Goal: Task Accomplishment & Management: Use online tool/utility

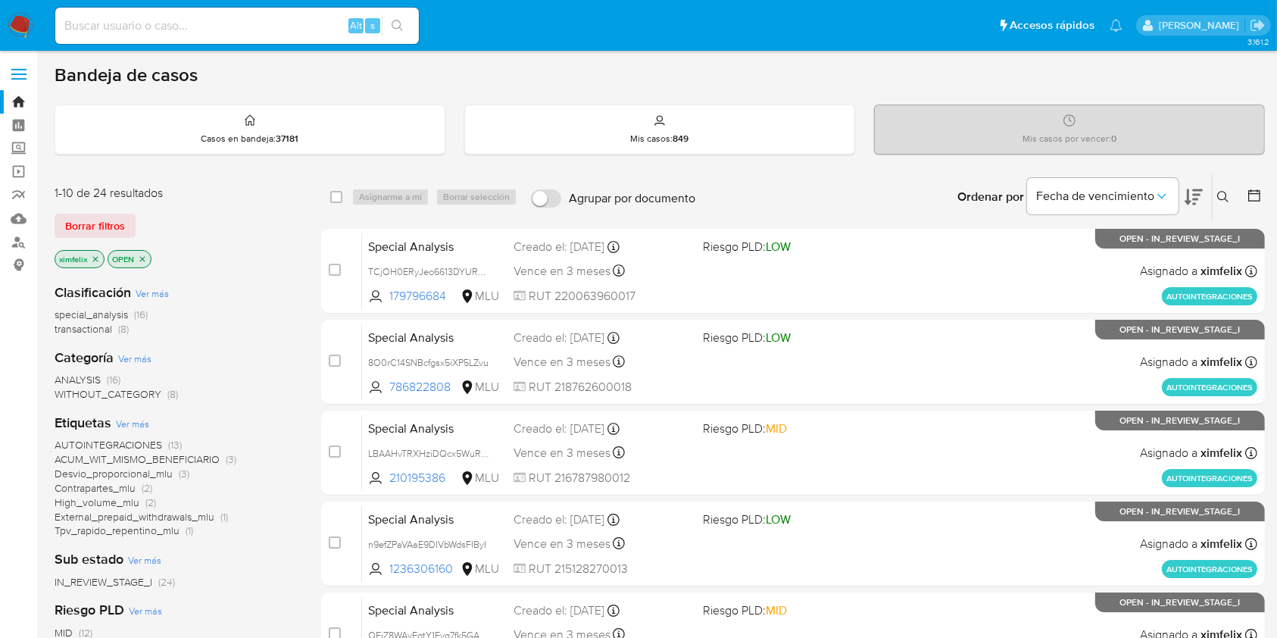
click at [441, 76] on div "Bandeja de casos" at bounding box center [660, 75] width 1210 height 23
click at [1193, 198] on icon at bounding box center [1193, 197] width 18 height 16
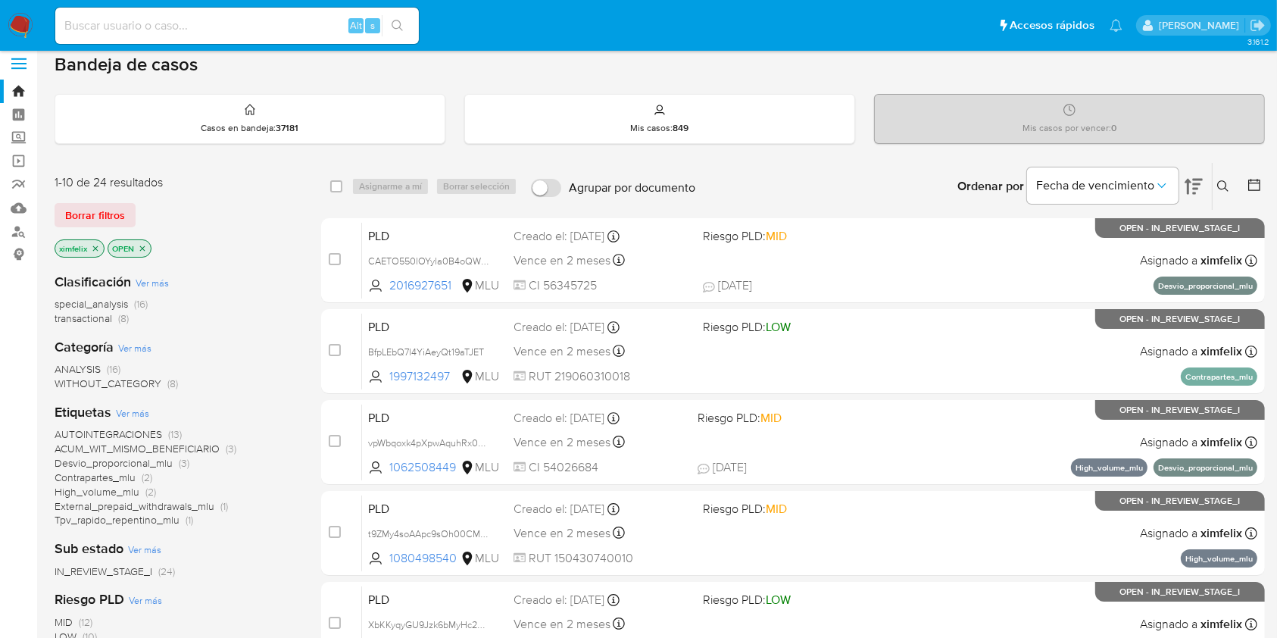
scroll to position [3, 0]
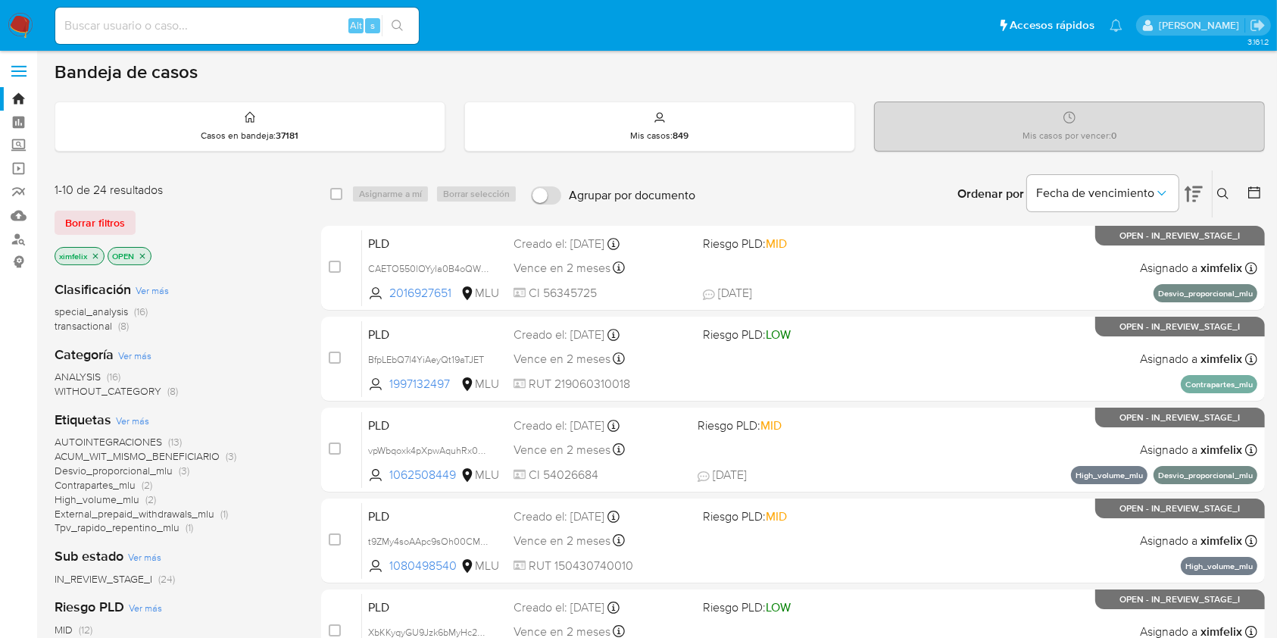
drag, startPoint x: 1287, startPoint y: 157, endPoint x: 733, endPoint y: 194, distance: 555.4
click at [733, 194] on div "Ordenar por Fecha de vencimiento No es posible ordenar los resultados mientras …" at bounding box center [984, 193] width 562 height 47
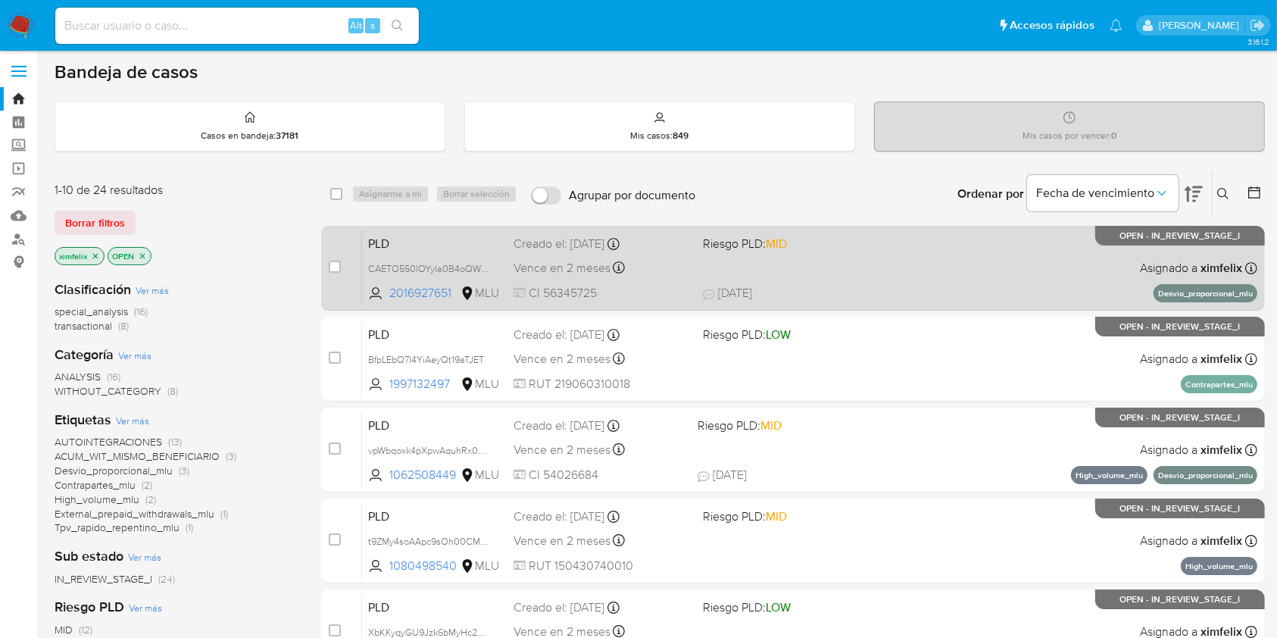
click at [830, 267] on span at bounding box center [791, 267] width 176 height 3
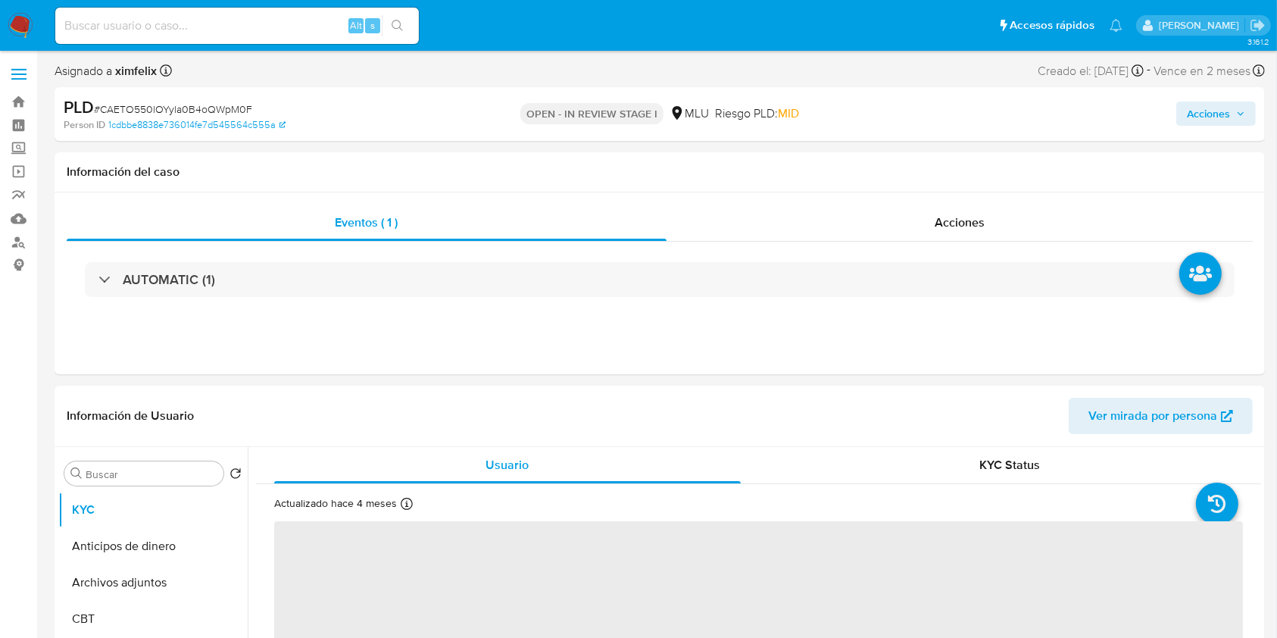
select select "10"
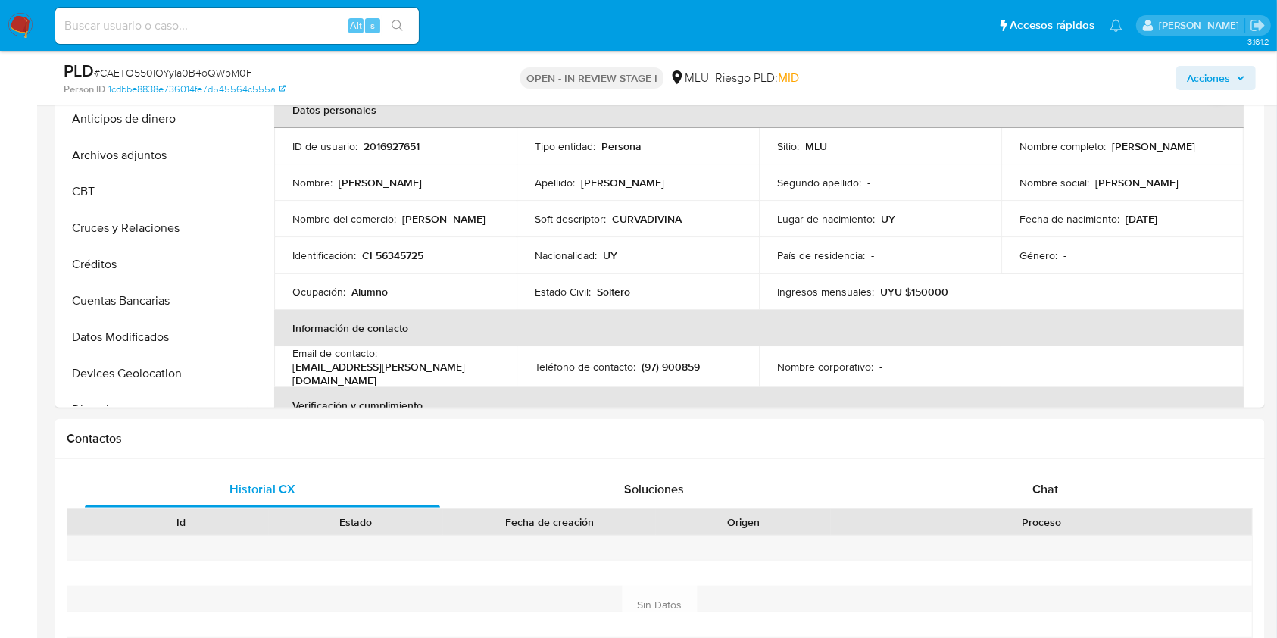
scroll to position [385, 0]
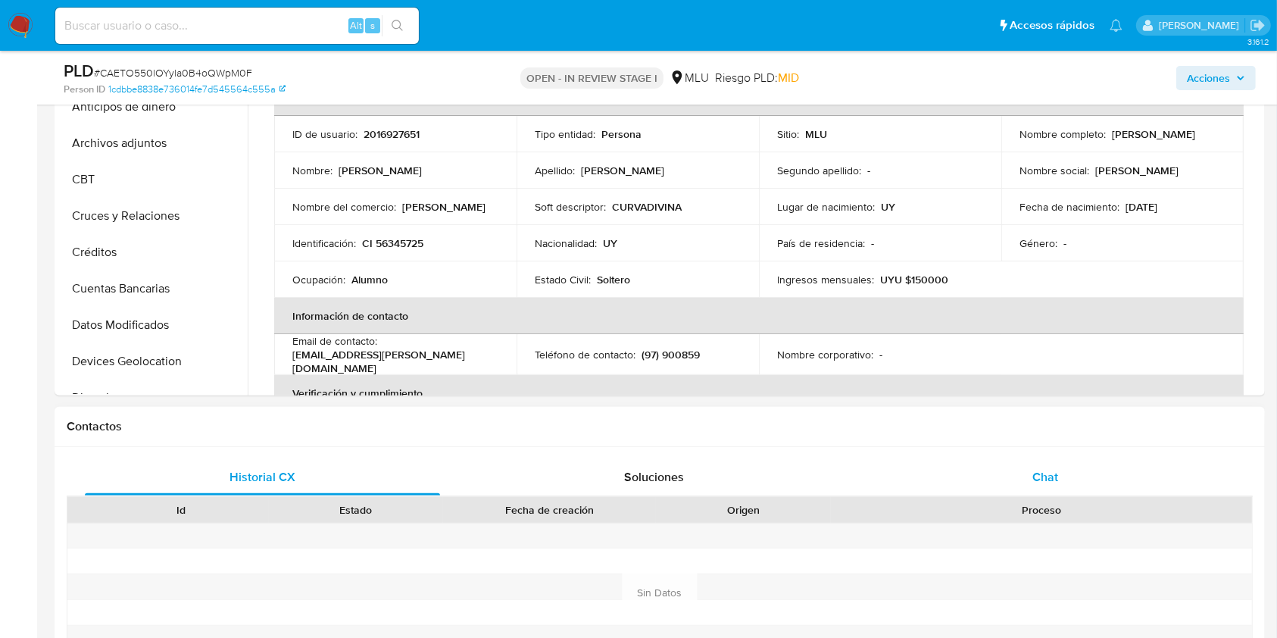
click at [1057, 470] on span "Chat" at bounding box center [1045, 476] width 26 height 17
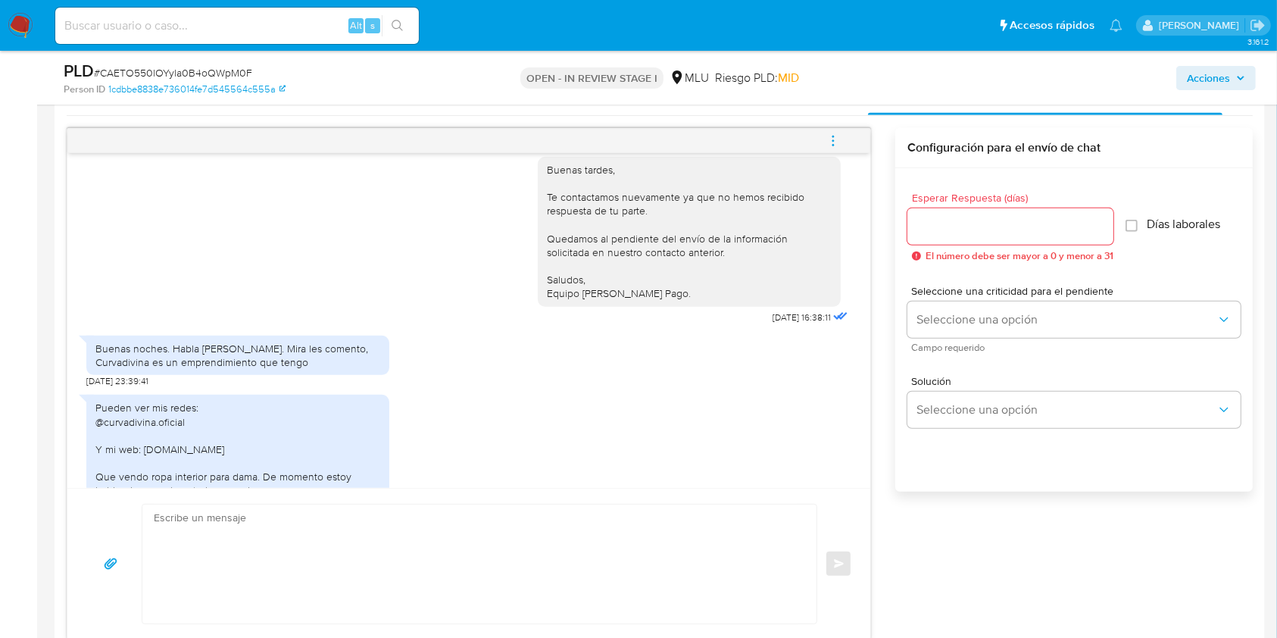
scroll to position [703, 0]
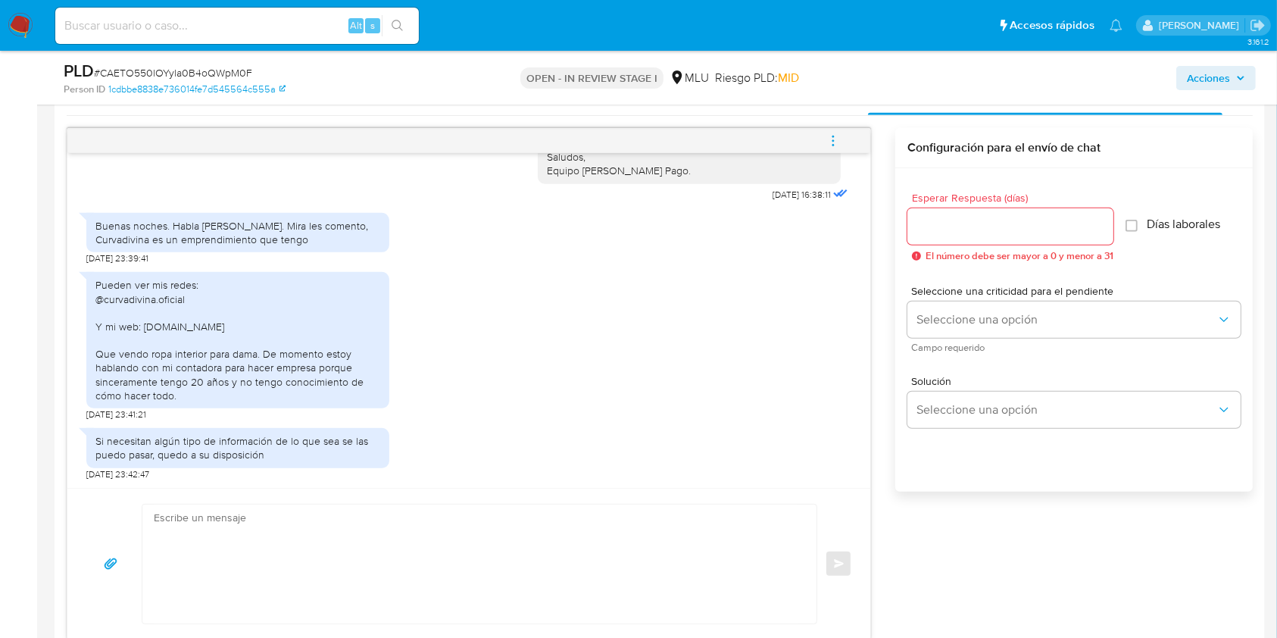
click at [881, 326] on div "Buenas tardes [PERSON_NAME], Te contactamos ya que necesitamos verificar alguno…" at bounding box center [660, 384] width 1186 height 512
click at [902, 86] on div "Acciones" at bounding box center [1058, 78] width 393 height 36
click at [1065, 79] on div "Acciones" at bounding box center [1058, 78] width 393 height 36
click at [1021, 80] on div "Acciones" at bounding box center [1058, 78] width 393 height 36
click at [873, 72] on div "Acciones" at bounding box center [1058, 78] width 393 height 36
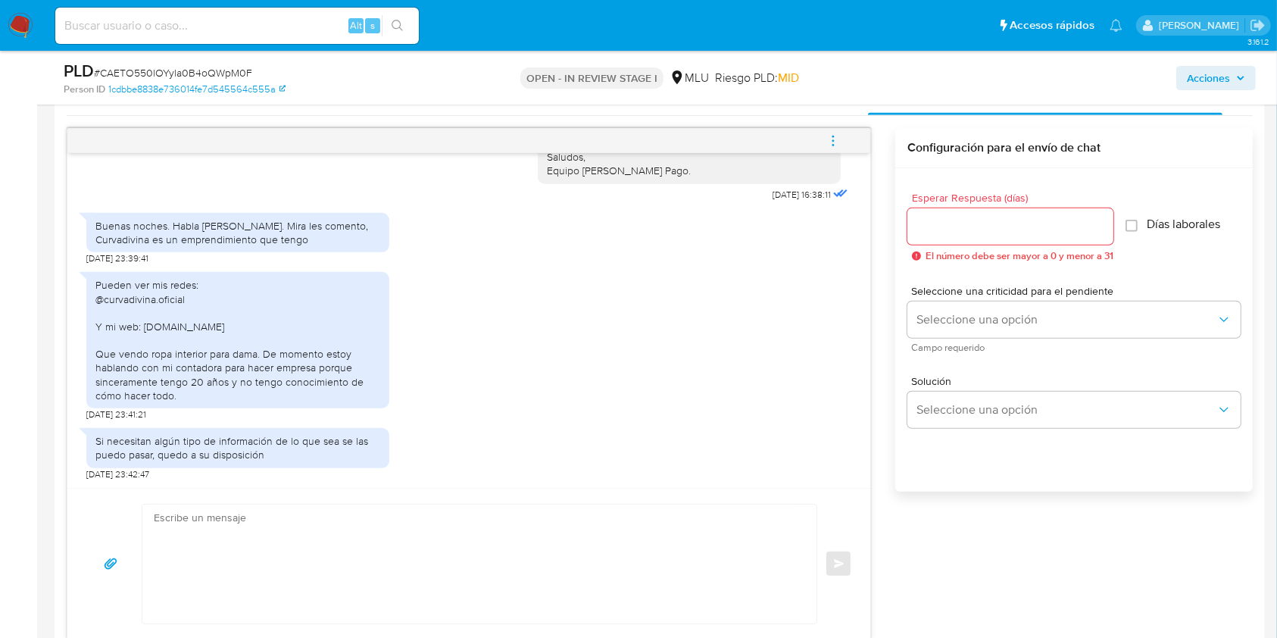
click at [1025, 528] on div "Esperar Respuesta (días) El número debe ser mayor a 0 y menor a 31 Días laboral…" at bounding box center [1073, 349] width 357 height 363
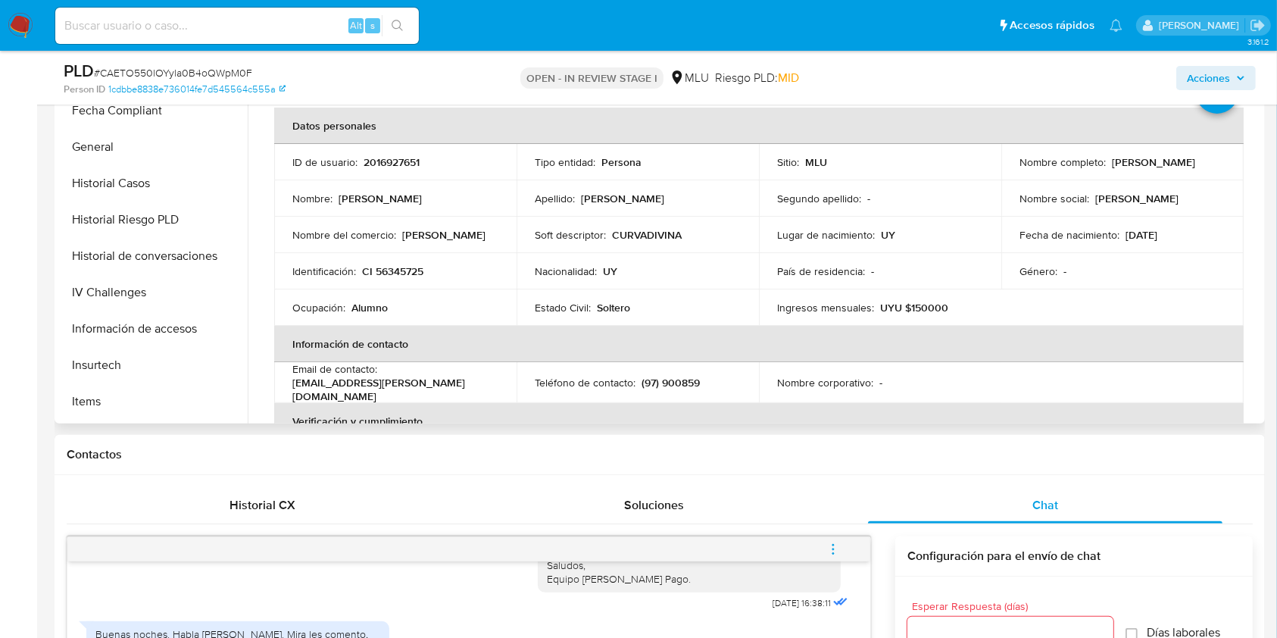
scroll to position [426, 0]
click at [166, 185] on button "Historial Casos" at bounding box center [146, 182] width 177 height 36
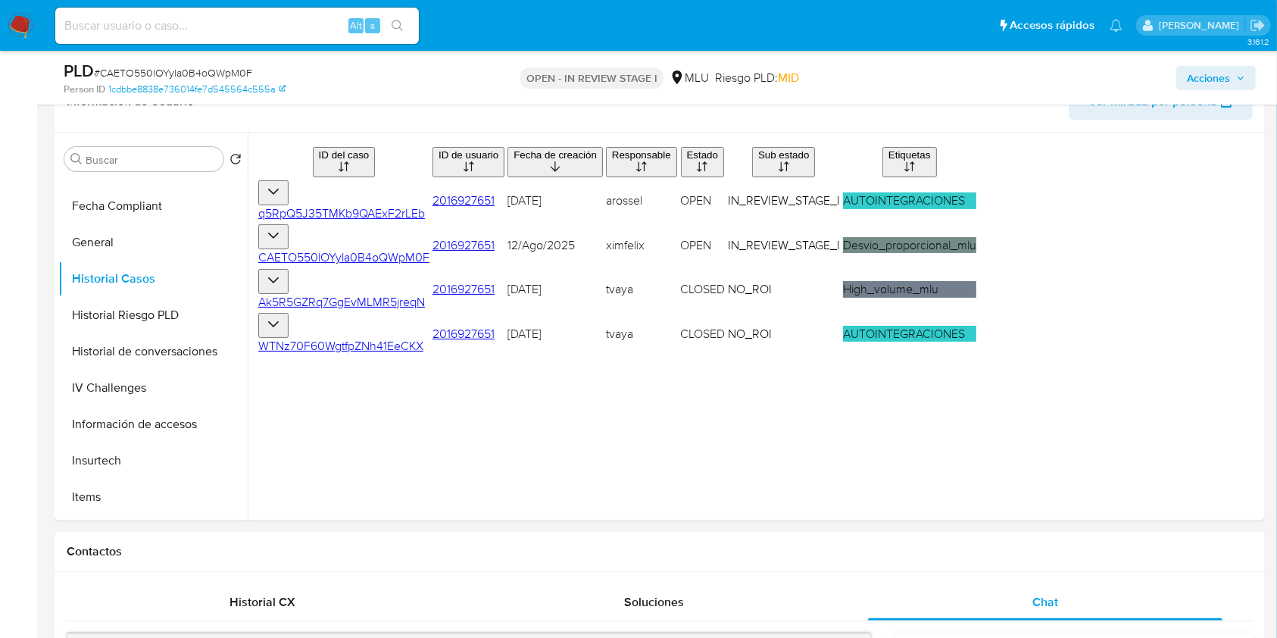
scroll to position [254, 0]
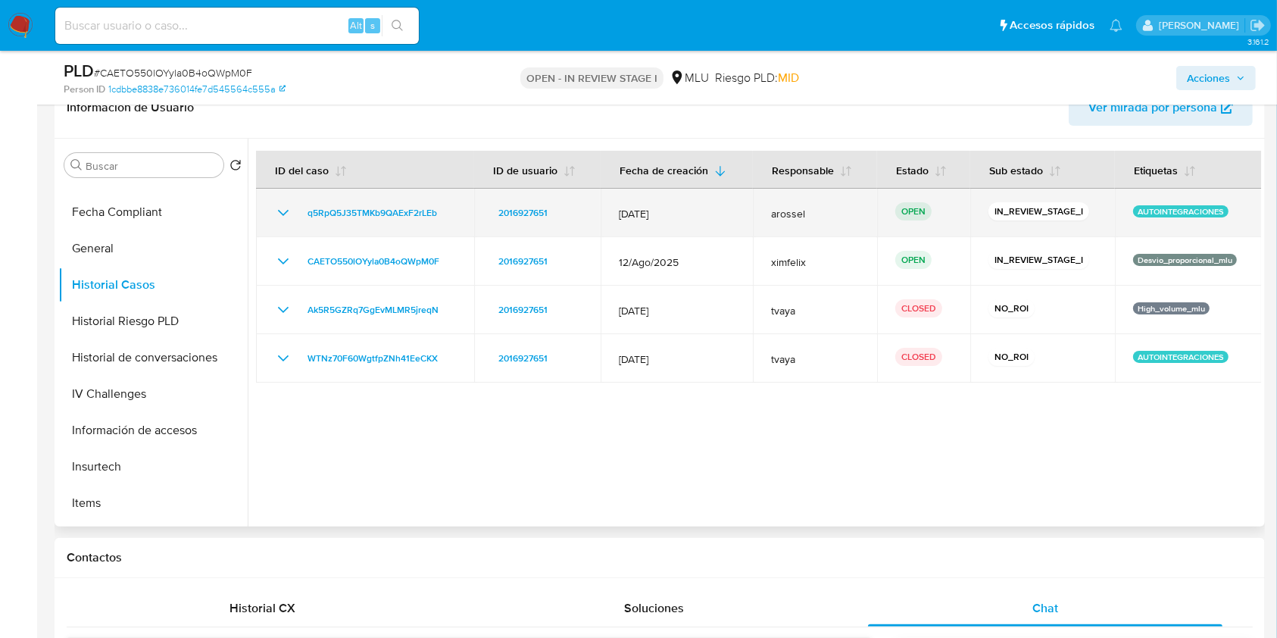
drag, startPoint x: 453, startPoint y: 209, endPoint x: 301, endPoint y: 222, distance: 152.0
click at [301, 222] on td "q5RpQ5J35TMKb9QAExF2rLEb" at bounding box center [365, 213] width 218 height 48
drag, startPoint x: 449, startPoint y: 220, endPoint x: 303, endPoint y: 220, distance: 146.1
click at [303, 220] on div "q5RpQ5J35TMKb9QAExF2rLEb" at bounding box center [365, 213] width 182 height 18
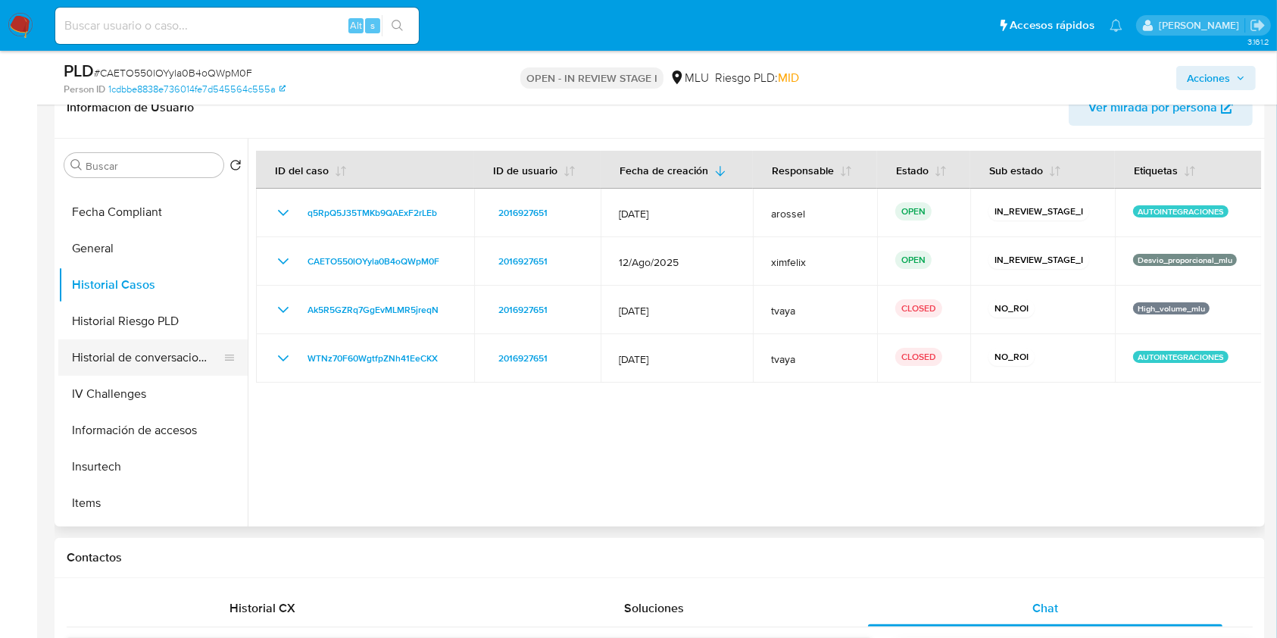
click at [145, 351] on button "Historial de conversaciones" at bounding box center [146, 357] width 177 height 36
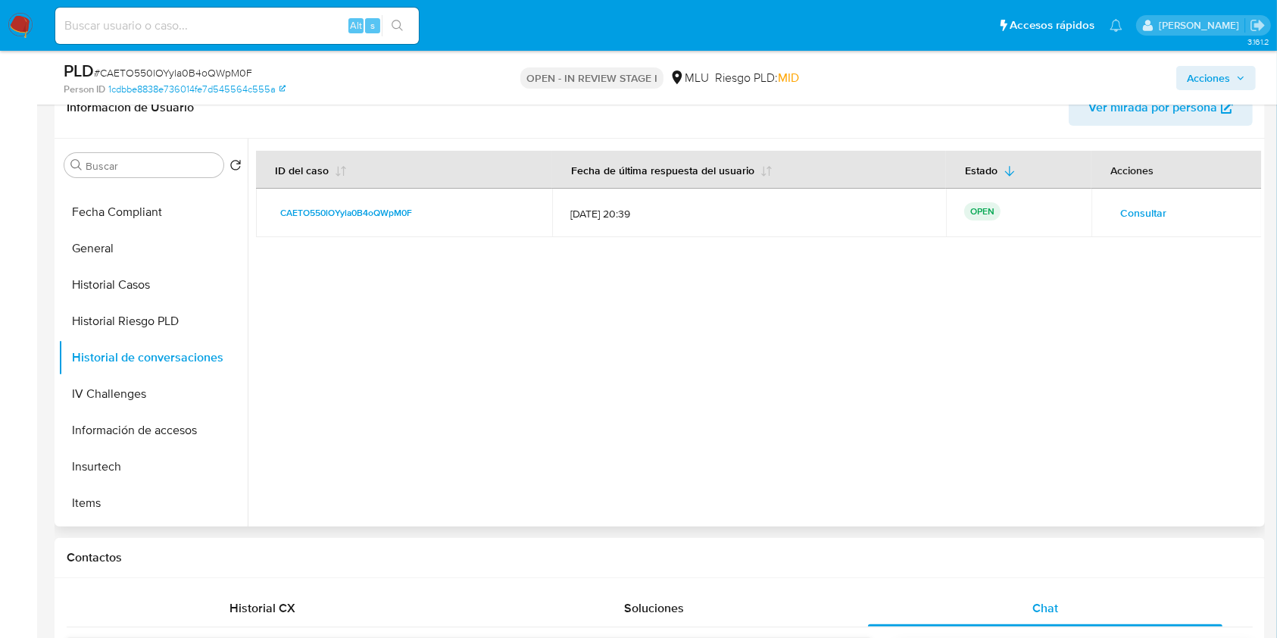
click at [766, 331] on div at bounding box center [754, 333] width 1013 height 388
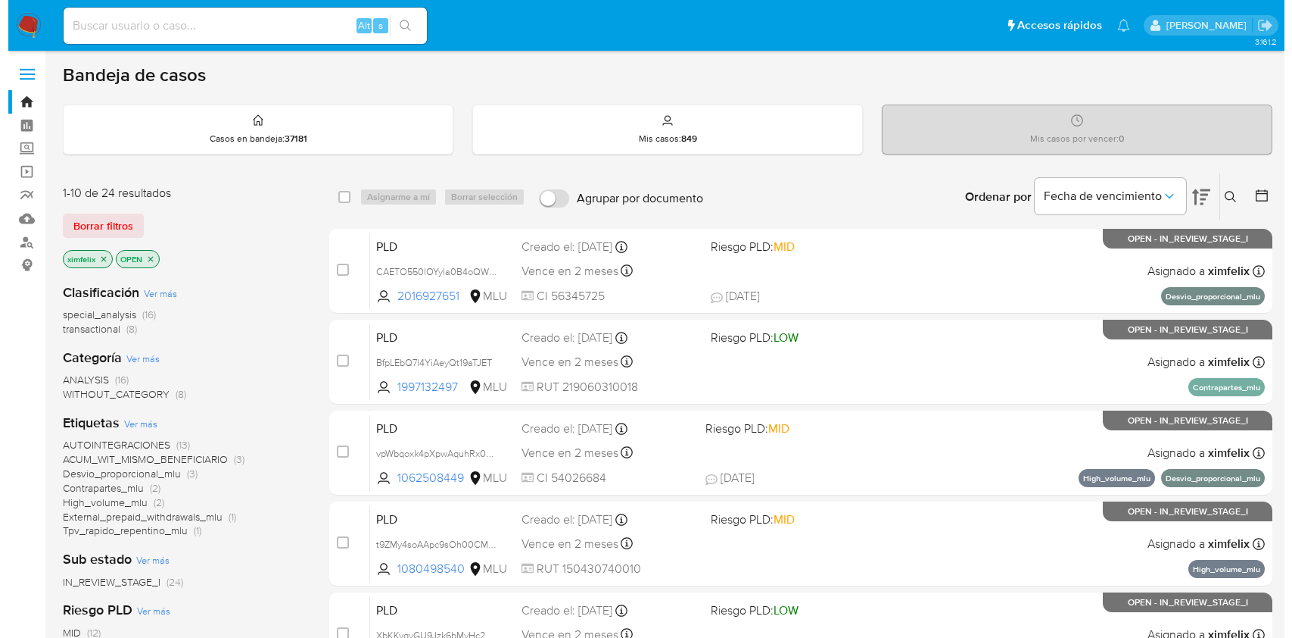
scroll to position [3, 0]
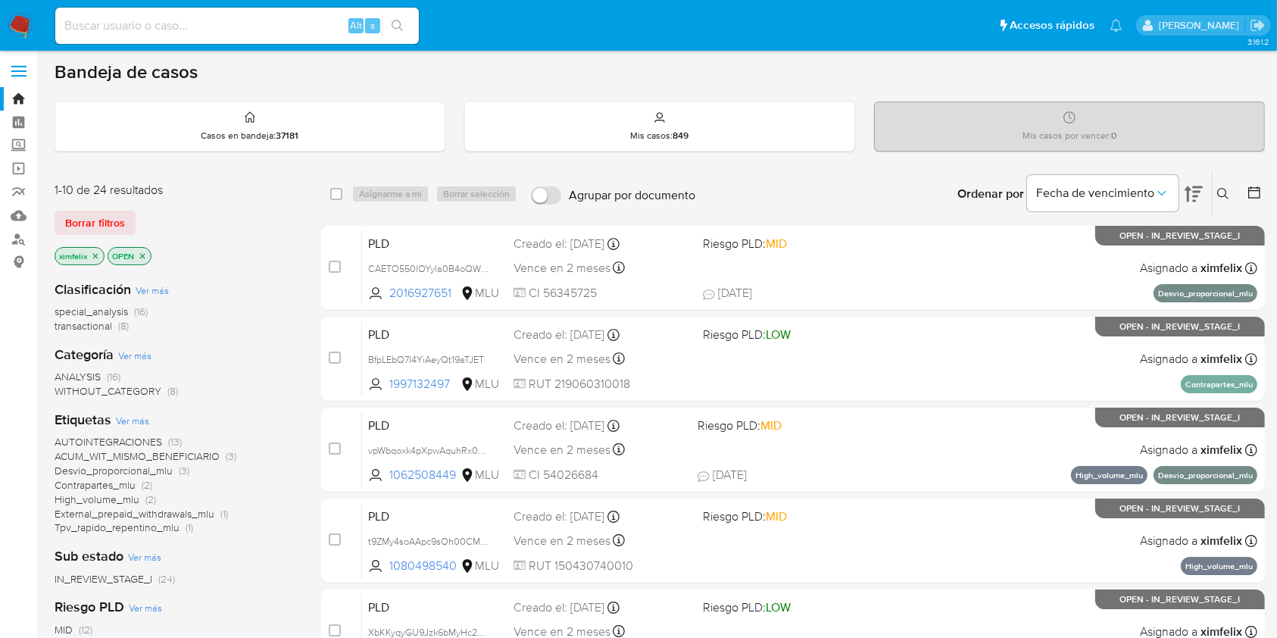
click at [91, 256] on icon "close-filter" at bounding box center [95, 255] width 9 height 9
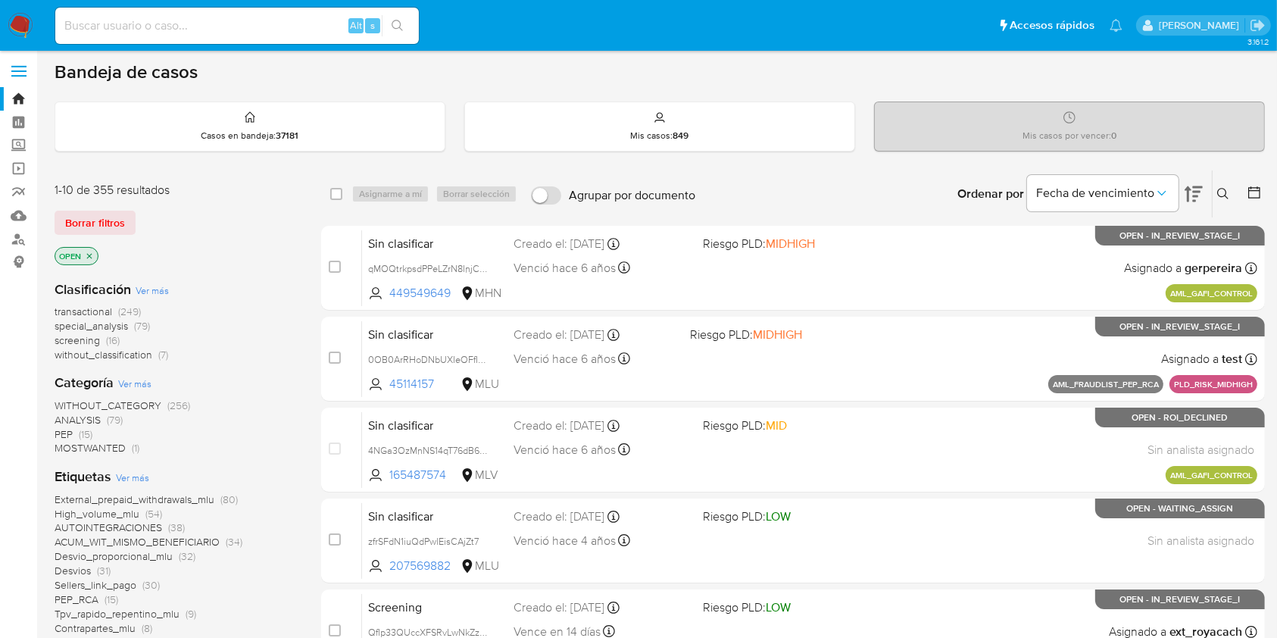
click at [1258, 189] on icon at bounding box center [1254, 192] width 12 height 12
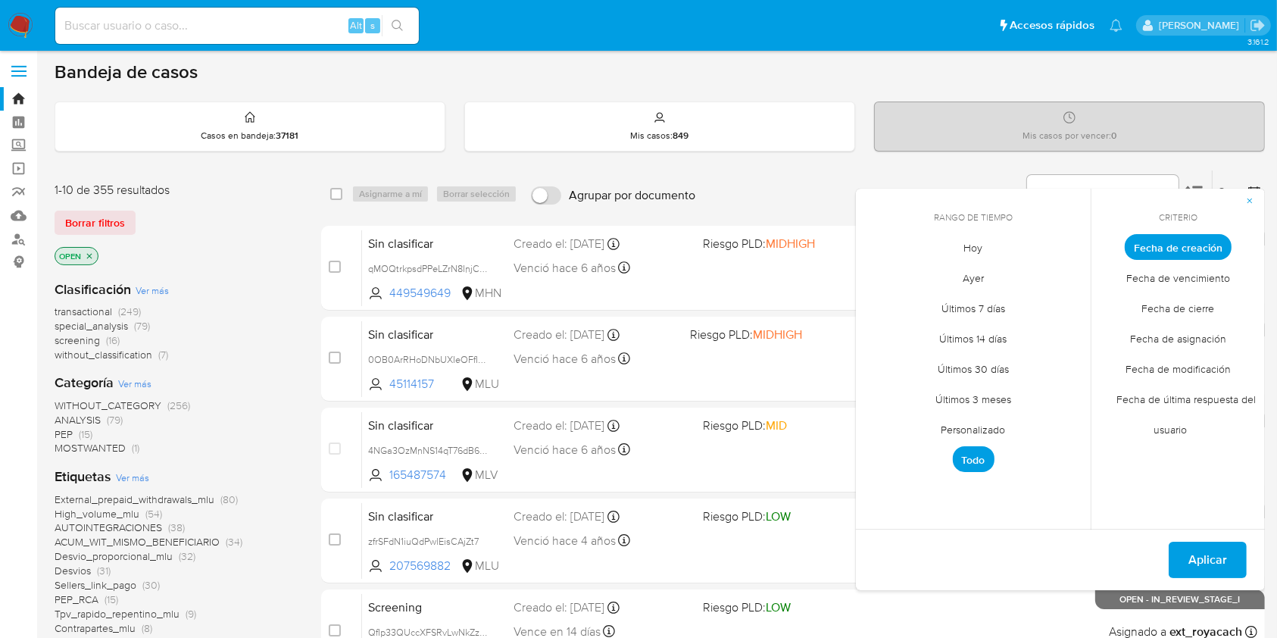
click at [1214, 171] on div "Ingrese ID de usuario o caso Buscar Borrar filtros" at bounding box center [1224, 193] width 26 height 47
click at [1246, 201] on icon "button" at bounding box center [1249, 200] width 9 height 9
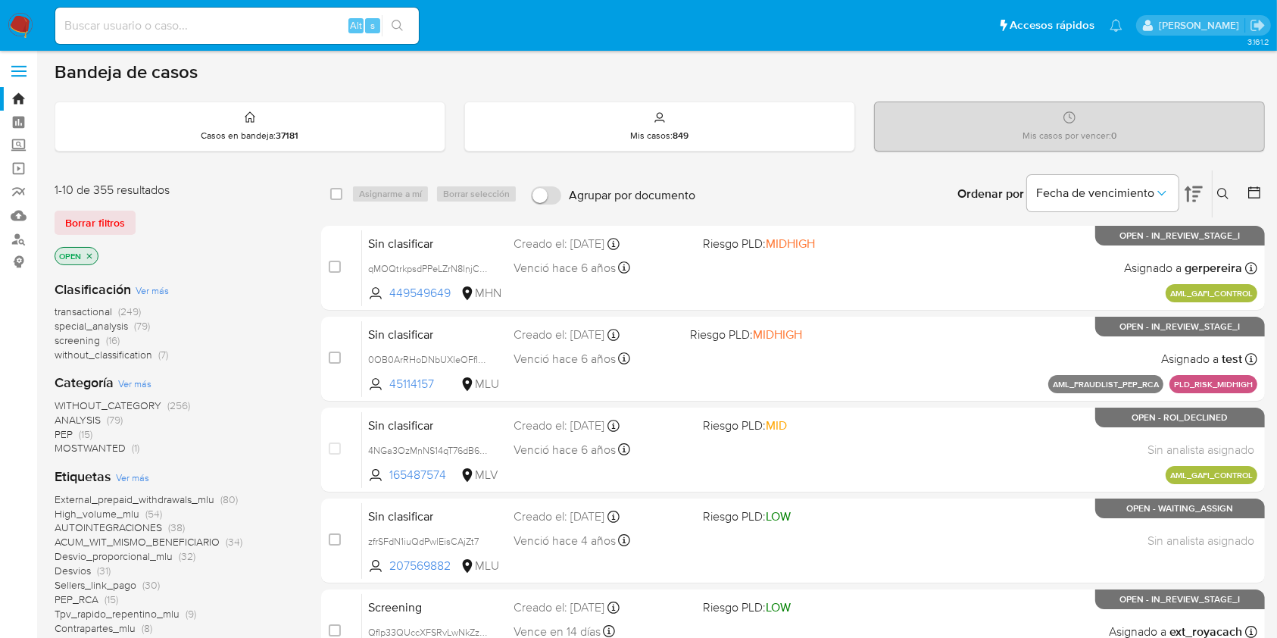
click at [1224, 194] on icon at bounding box center [1223, 194] width 12 height 12
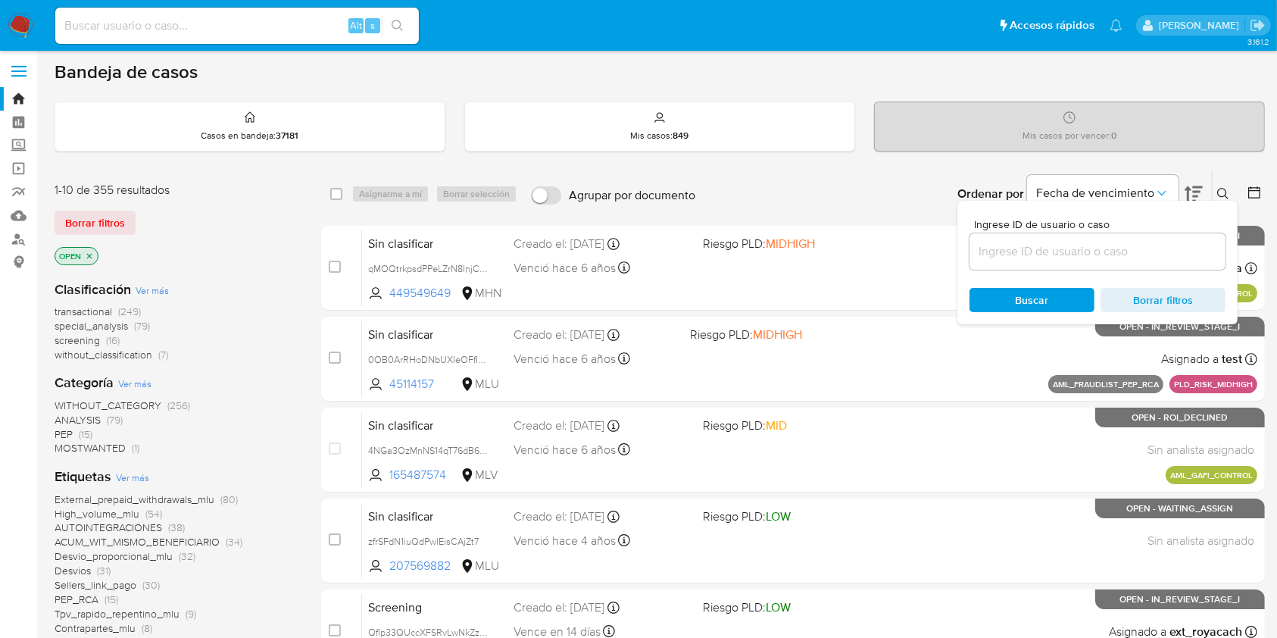
click at [1036, 252] on input at bounding box center [1097, 252] width 256 height 20
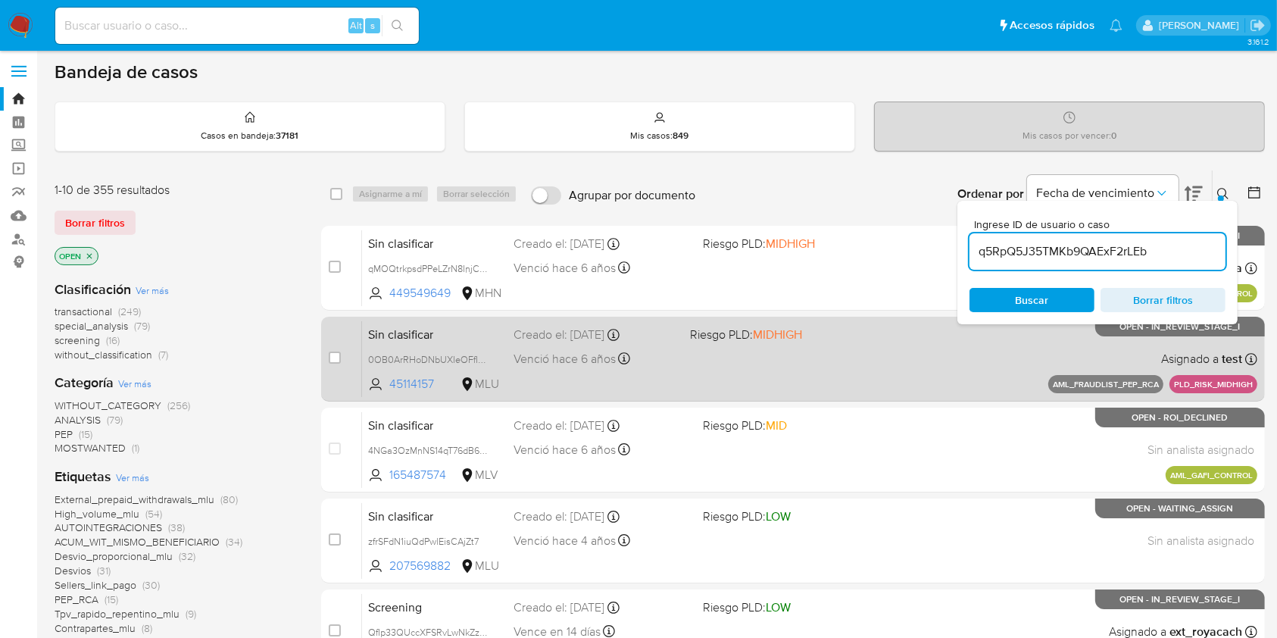
type input "q5RpQ5J35TMKb9QAExF2rLEb"
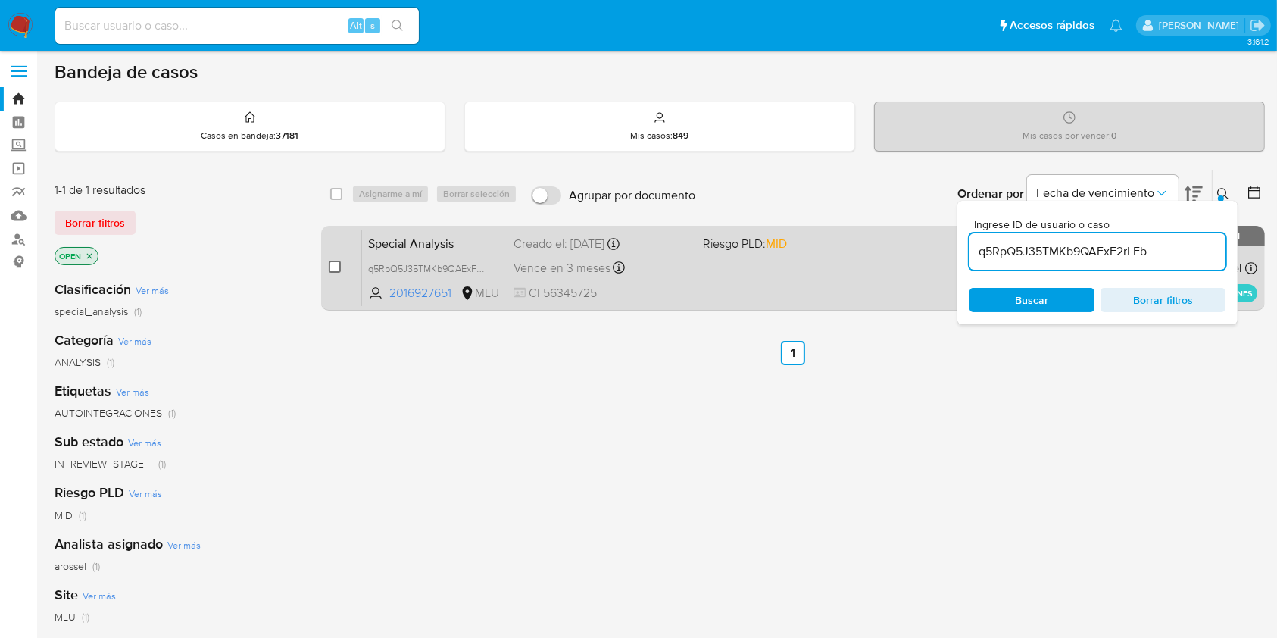
click at [329, 266] on input "checkbox" at bounding box center [335, 266] width 12 height 12
checkbox input "true"
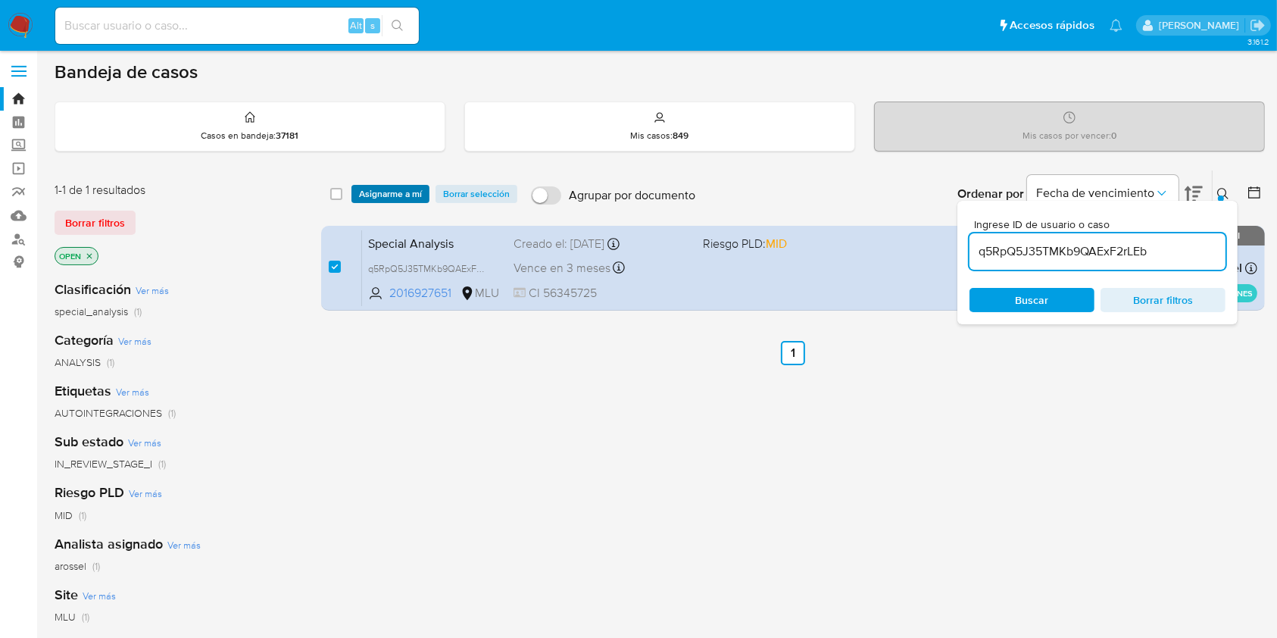
click at [374, 197] on span "Asignarme a mí" at bounding box center [390, 193] width 63 height 15
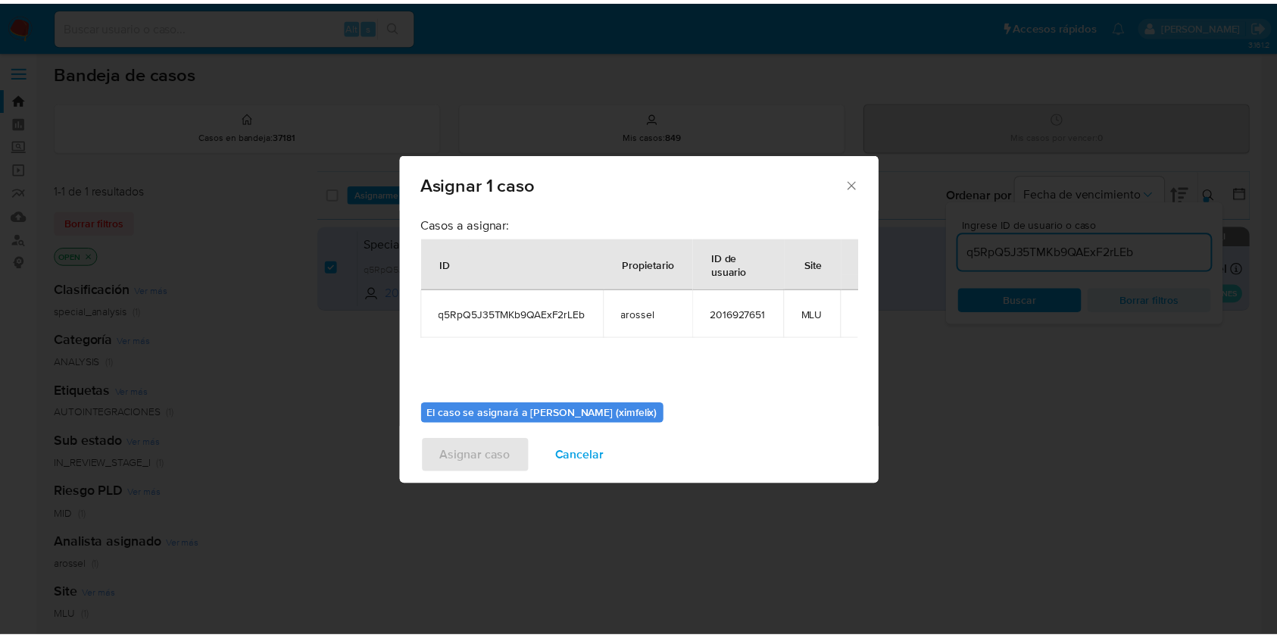
scroll to position [77, 0]
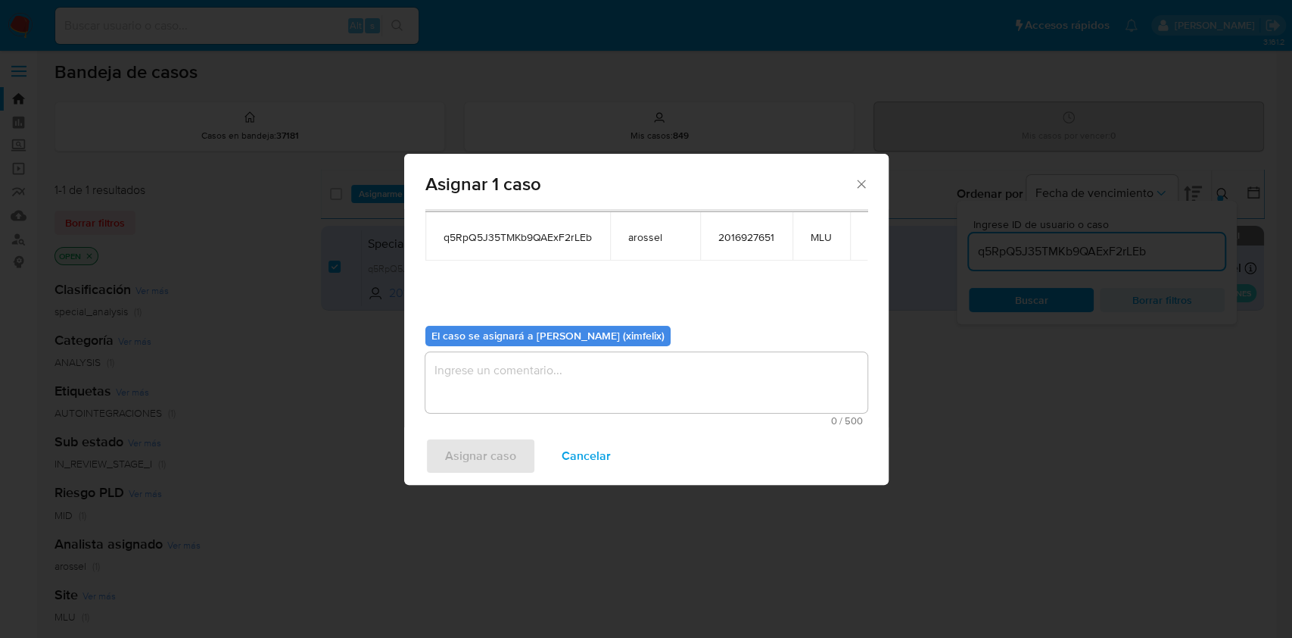
click at [581, 423] on span "0 / 500" at bounding box center [646, 421] width 433 height 10
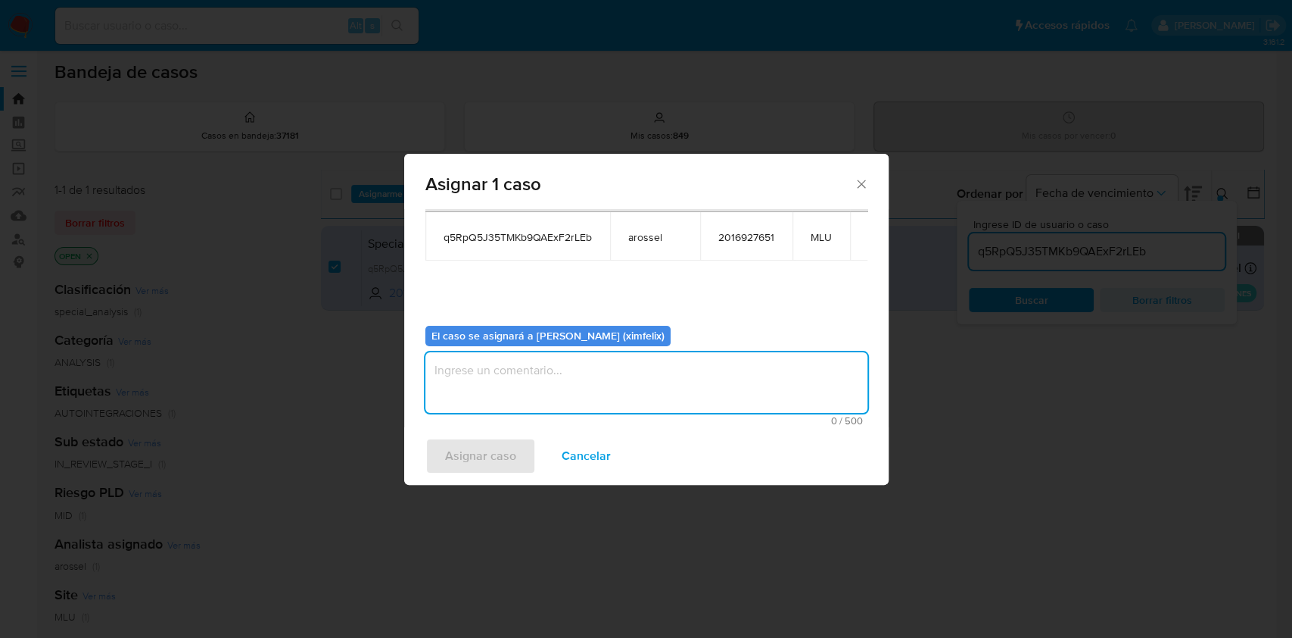
click at [581, 391] on textarea "assign-modal" at bounding box center [647, 382] width 442 height 61
click at [502, 462] on span "Asignar caso" at bounding box center [480, 455] width 71 height 33
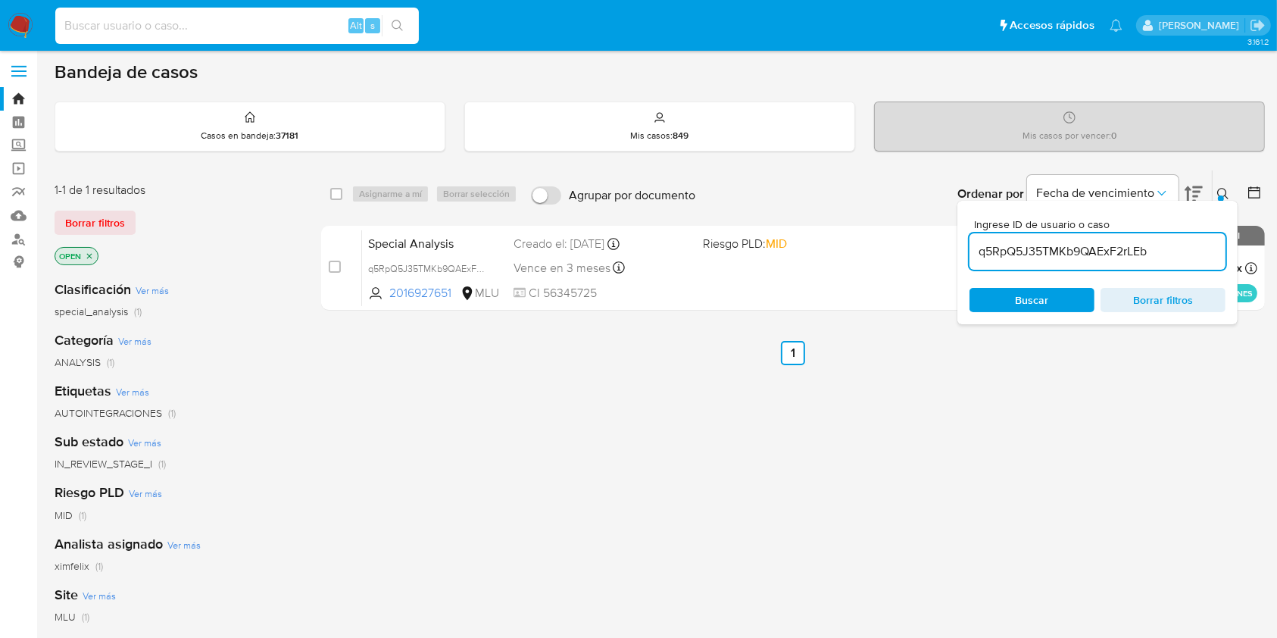
click at [307, 17] on input at bounding box center [236, 26] width 363 height 20
paste input "t9ZMy4soAApc9sOh00CMXbzw"
type input "t9ZMy4soAApc9sOh00CMXbzw"
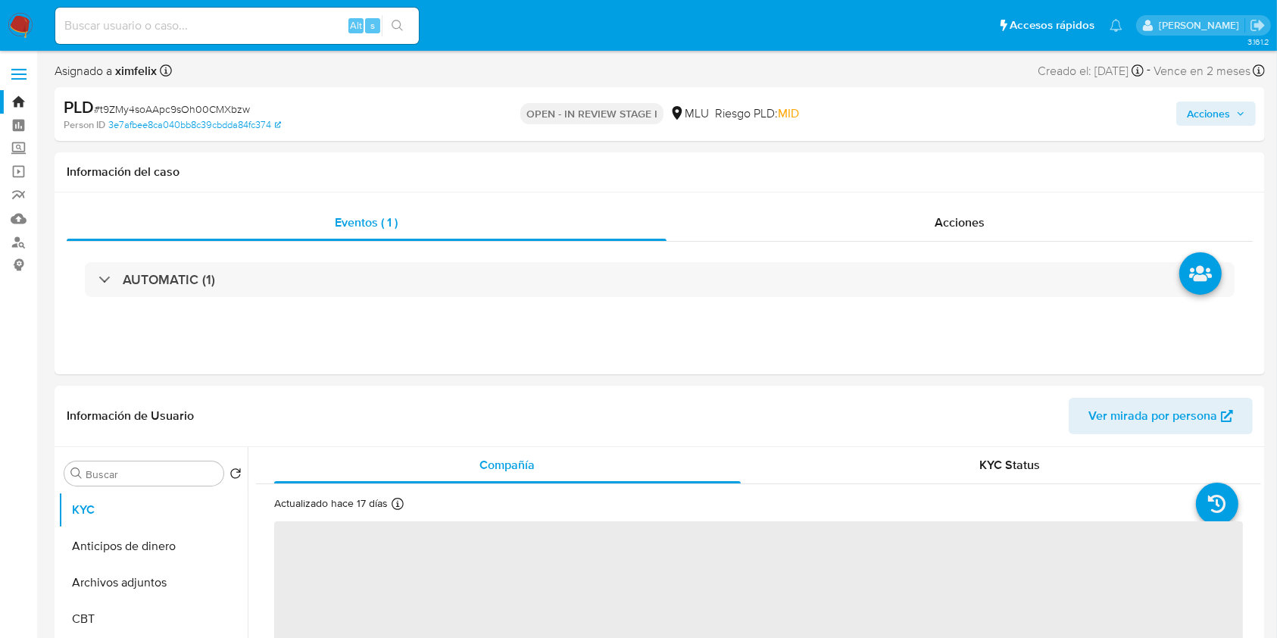
select select "10"
